Goal: Information Seeking & Learning: Learn about a topic

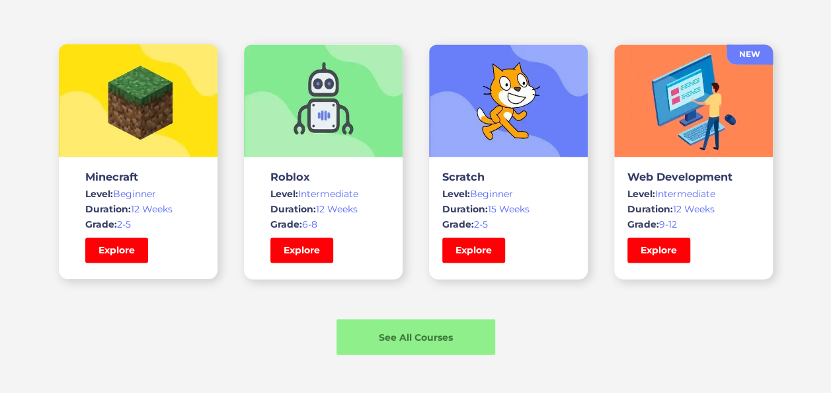
scroll to position [1061, 0]
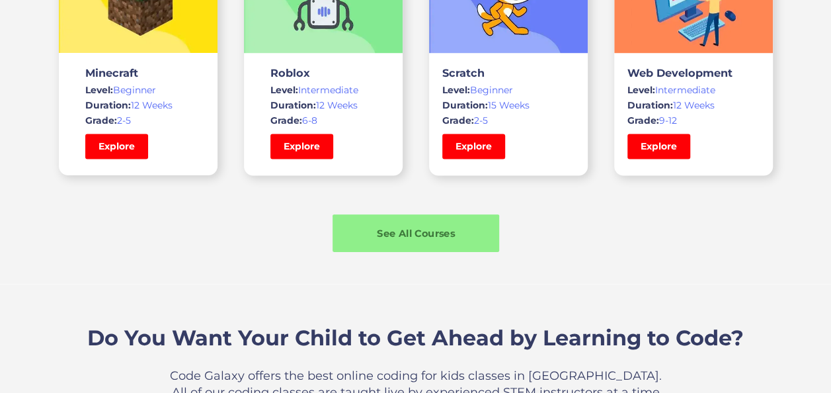
click at [411, 226] on div "See All Courses" at bounding box center [416, 233] width 167 height 14
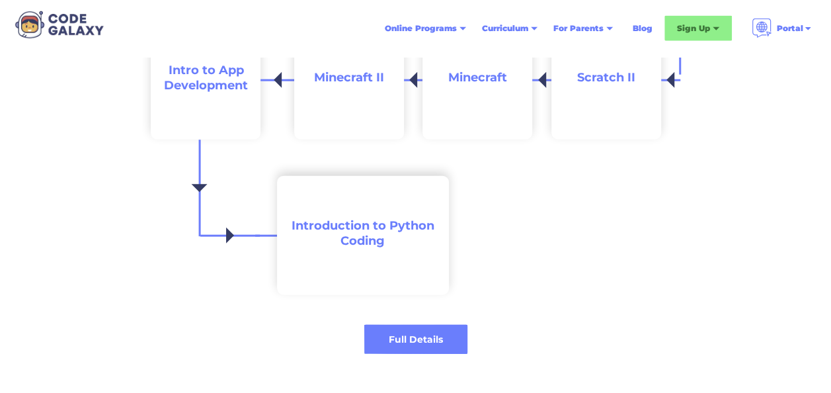
scroll to position [1543, 0]
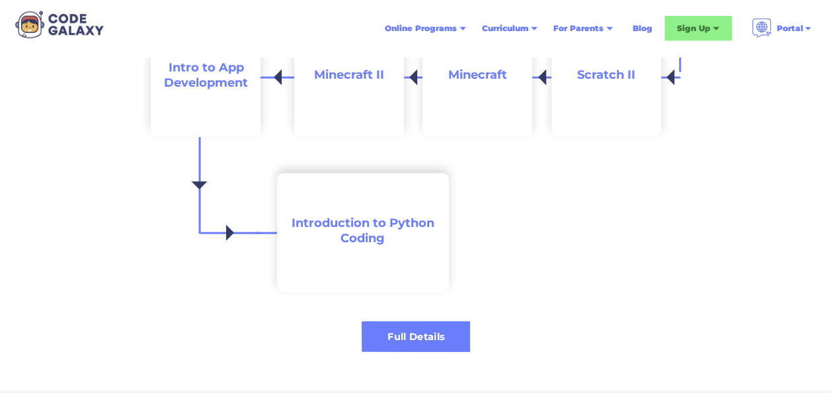
click at [416, 339] on div "Full Details" at bounding box center [416, 337] width 108 height 14
